Goal: Navigation & Orientation: Find specific page/section

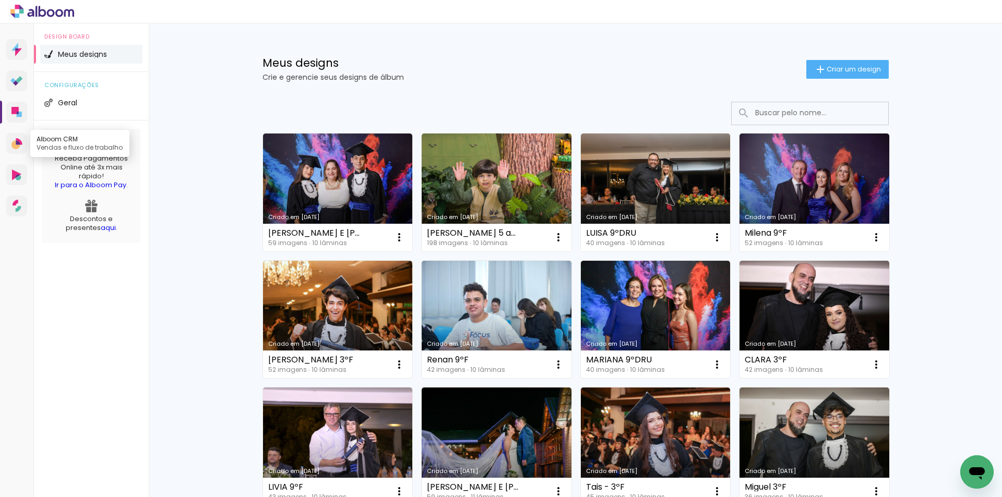
click at [16, 139] on icon at bounding box center [19, 141] width 6 height 7
